Goal: Use online tool/utility: Utilize a website feature to perform a specific function

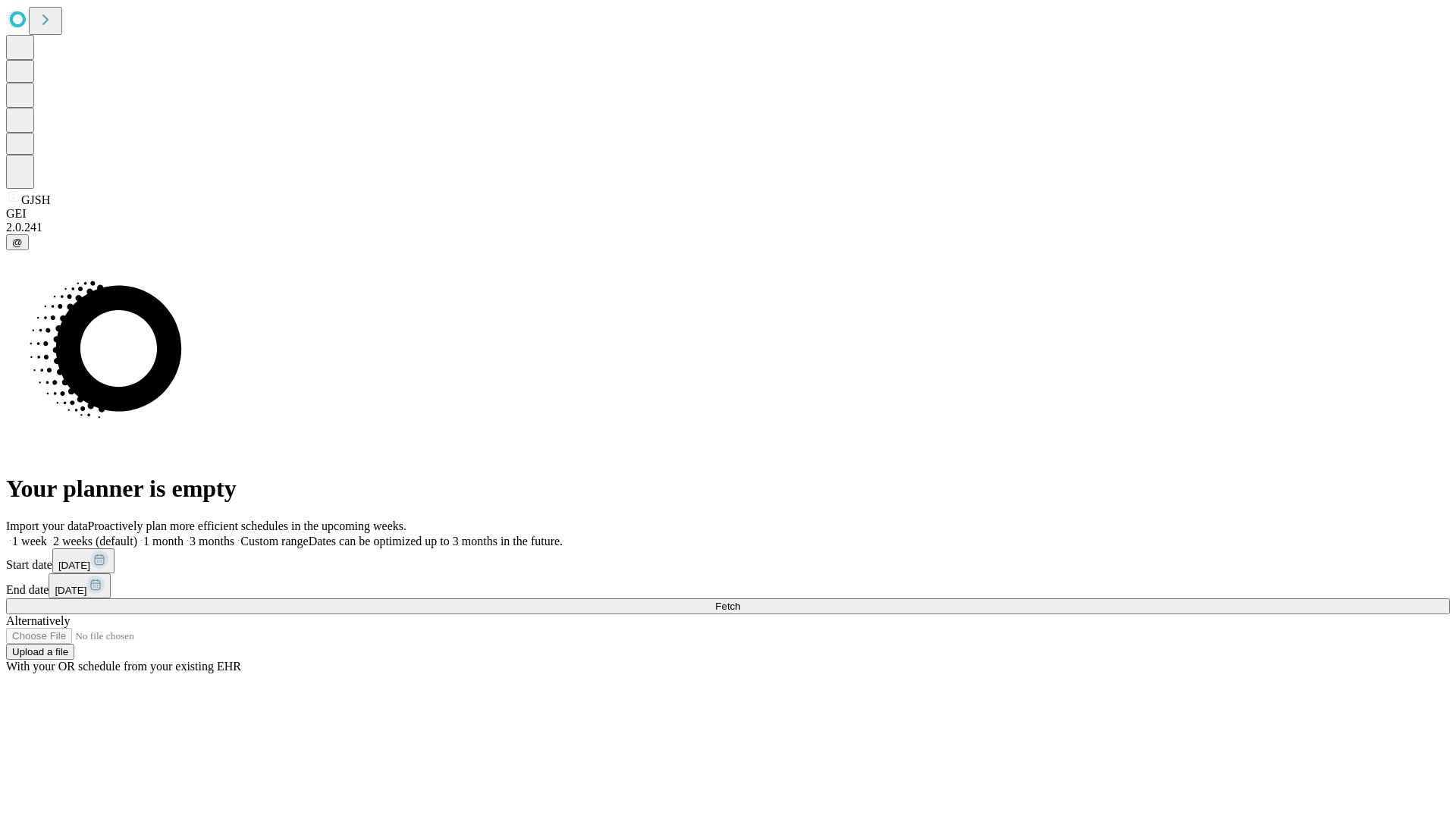
click at [740, 601] on span "Fetch" at bounding box center [727, 606] width 25 height 11
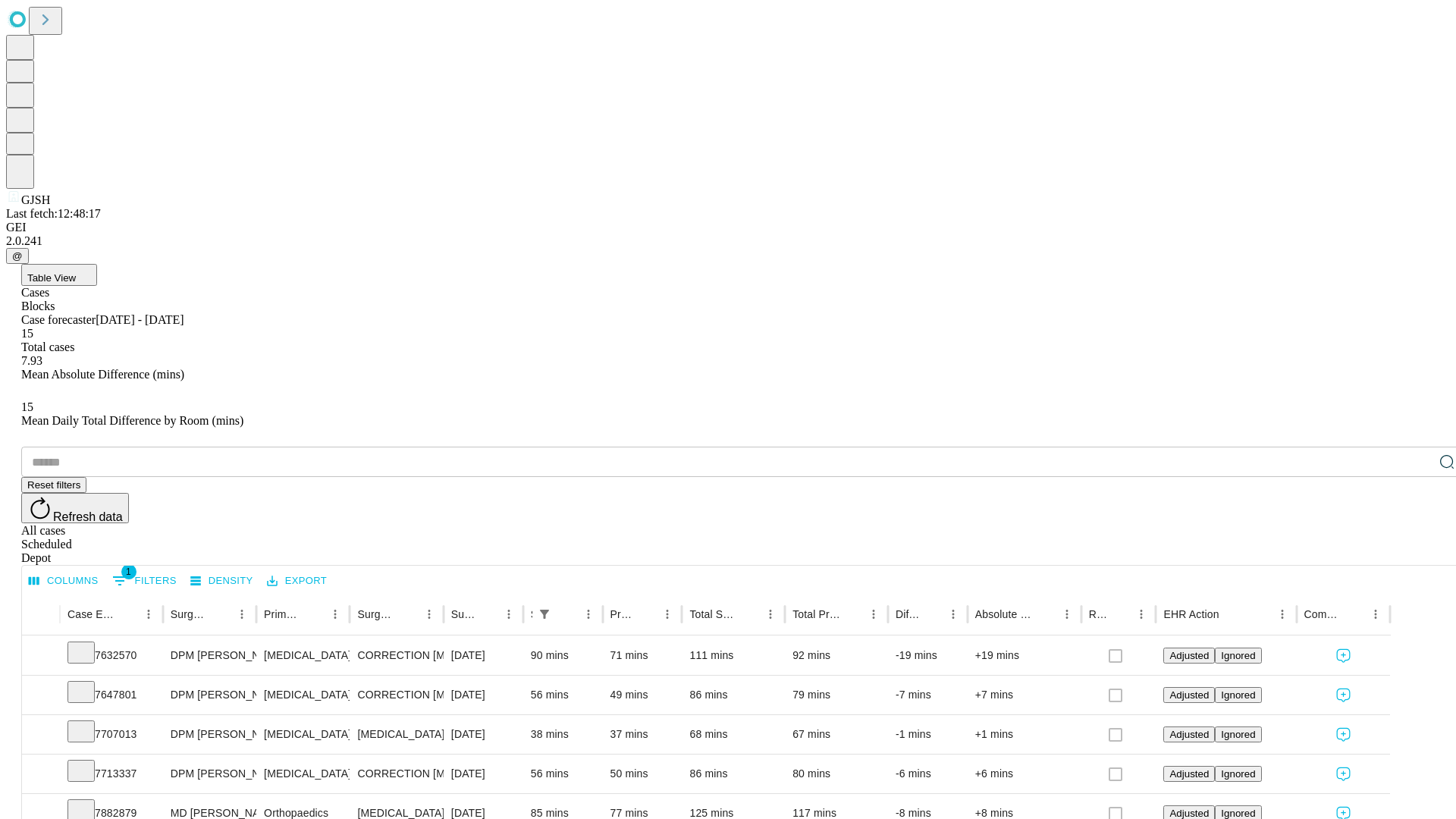
click at [76, 272] on span "Table View" at bounding box center [51, 278] width 49 height 11
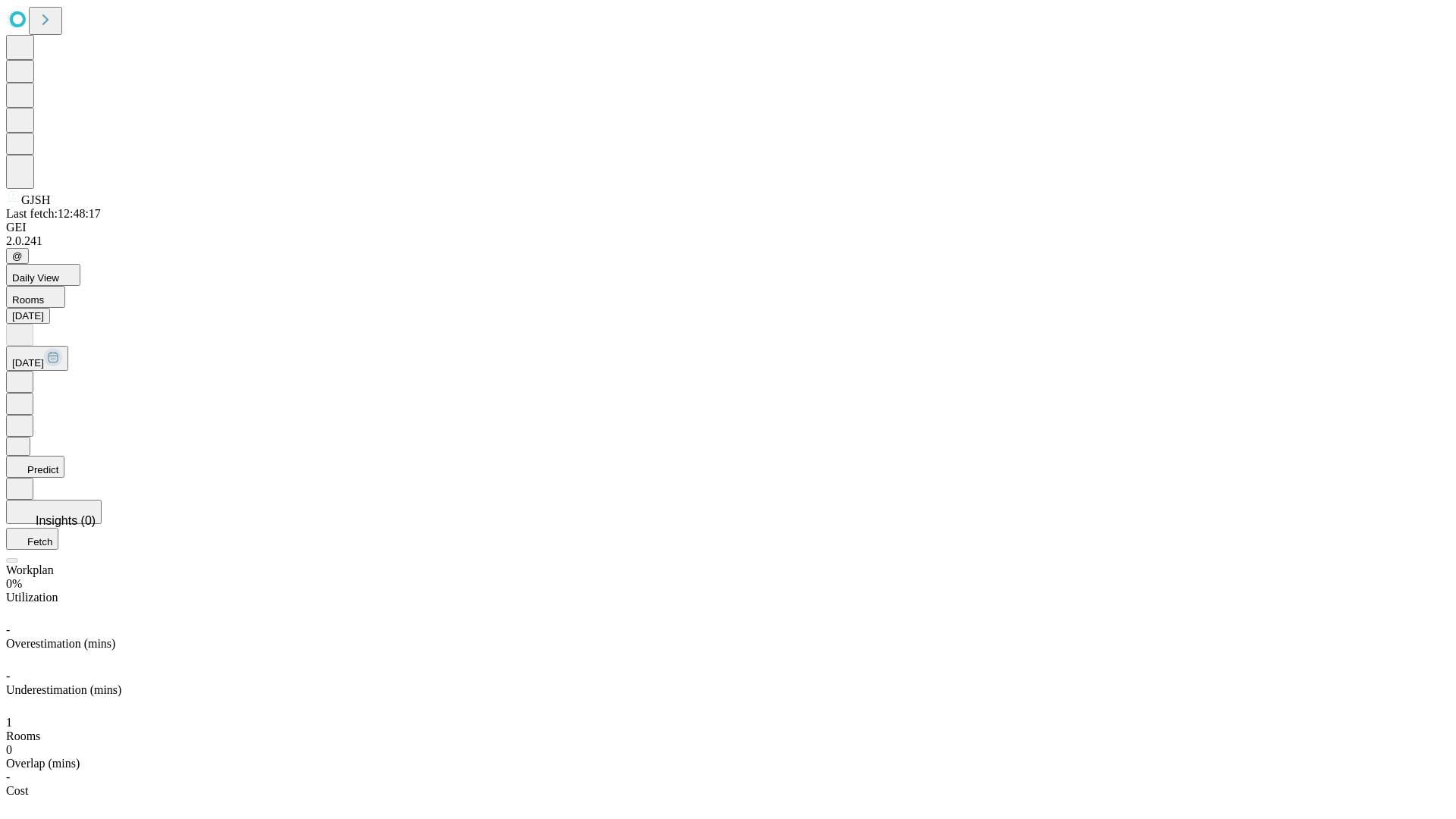
click at [65, 456] on button "Predict" at bounding box center [35, 466] width 58 height 22
